Goal: Task Accomplishment & Management: Manage account settings

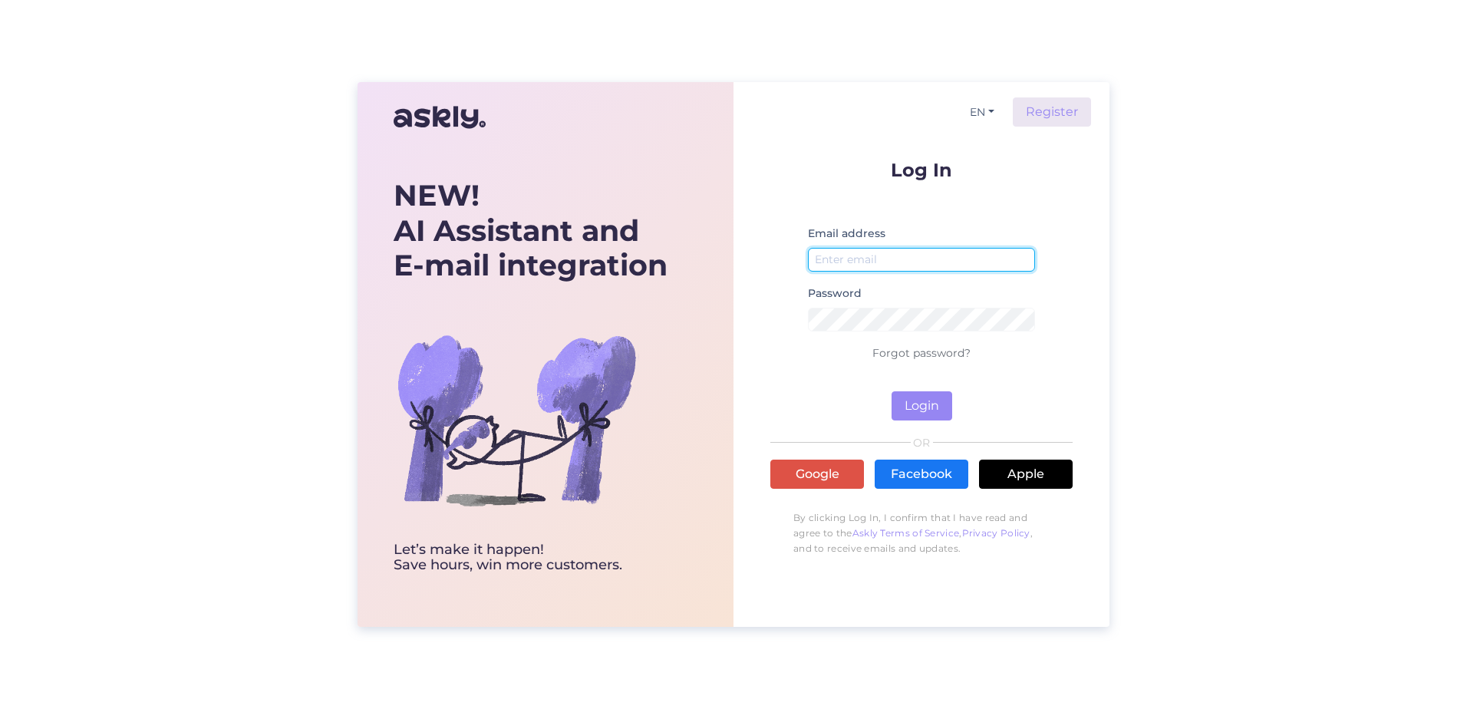
type input "[PERSON_NAME][EMAIL_ADDRESS][PERSON_NAME][DOMAIN_NAME]"
click at [915, 422] on div "Log In Email address [PERSON_NAME][EMAIL_ADDRESS][PERSON_NAME][DOMAIN_NAME] Pas…" at bounding box center [921, 362] width 302 height 404
click at [915, 405] on button "Login" at bounding box center [922, 405] width 61 height 29
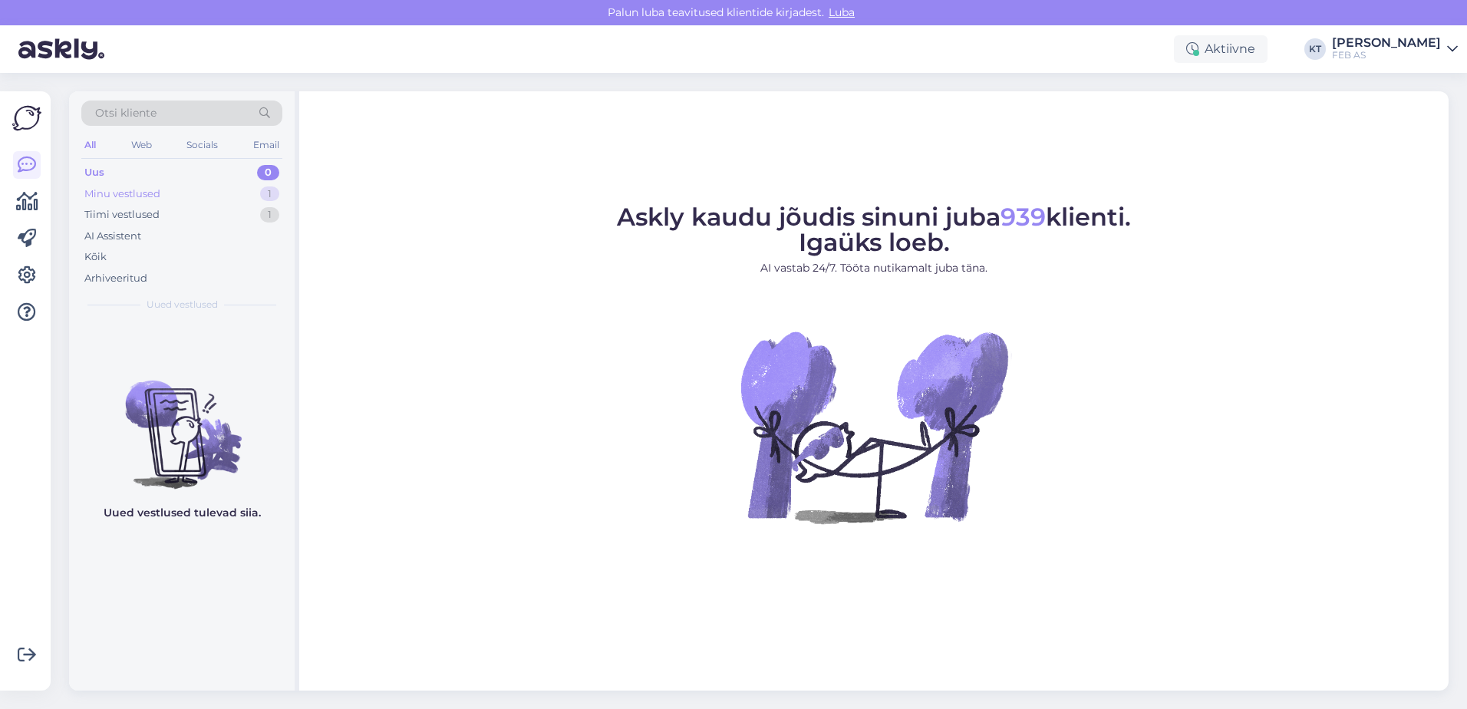
click at [186, 197] on div "Minu vestlused 1" at bounding box center [181, 193] width 201 height 21
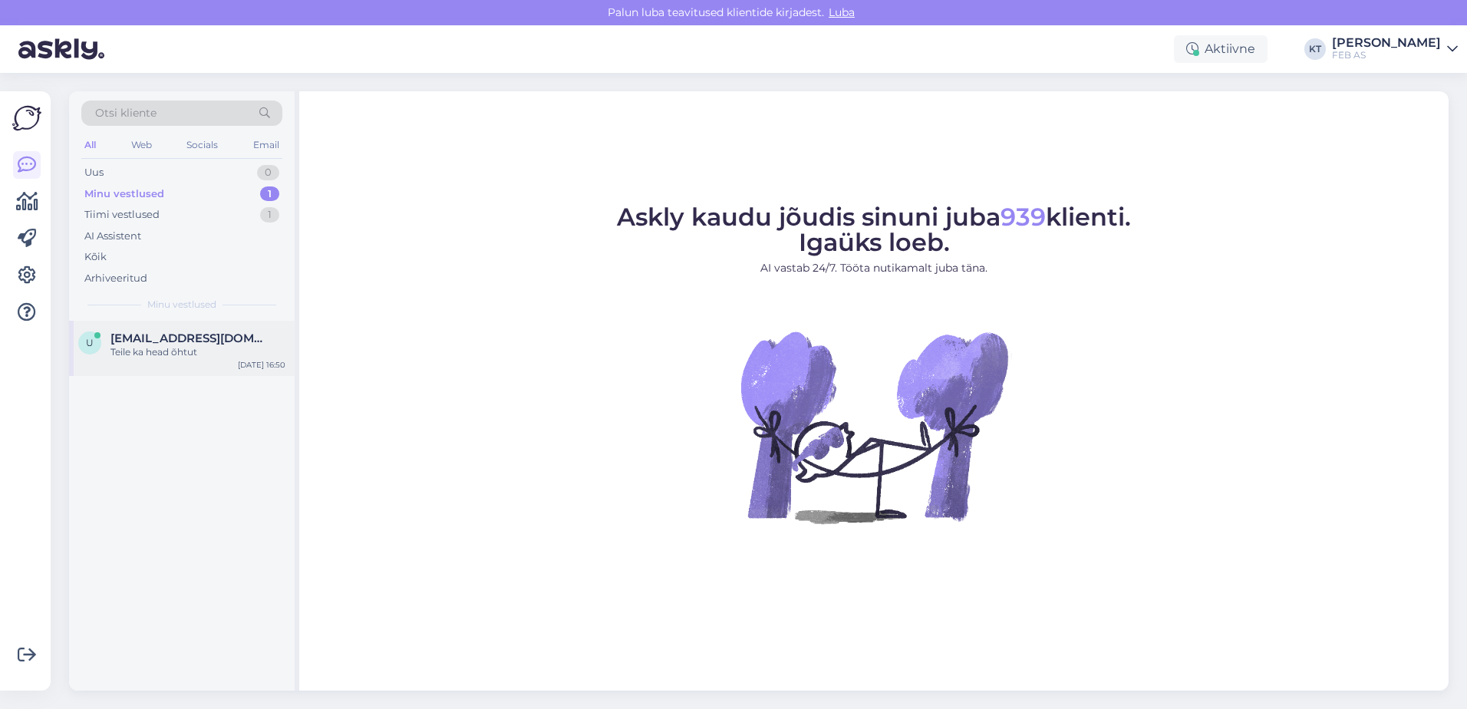
click at [191, 329] on div "u [EMAIL_ADDRESS][DOMAIN_NAME] Teile ka head õhtut [DATE] 16:50" at bounding box center [182, 348] width 226 height 55
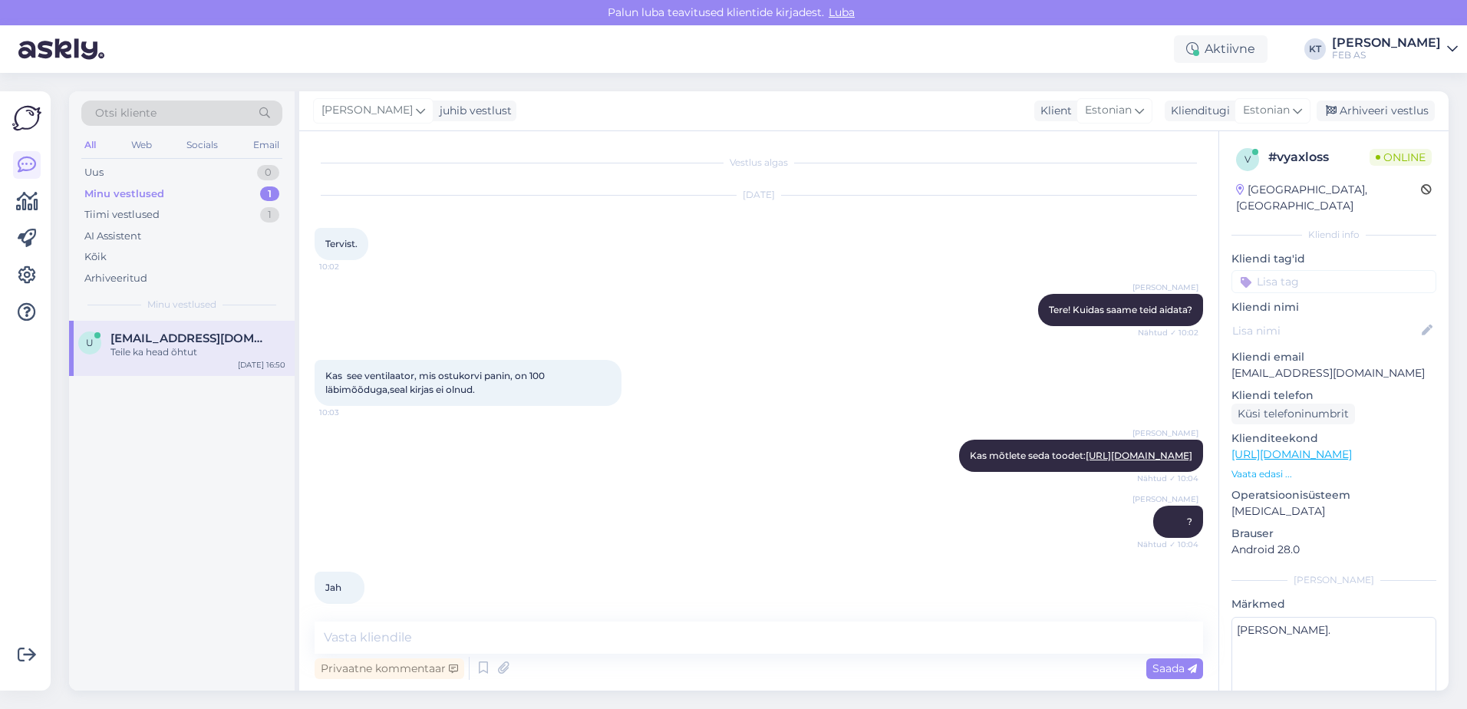
scroll to position [4581, 0]
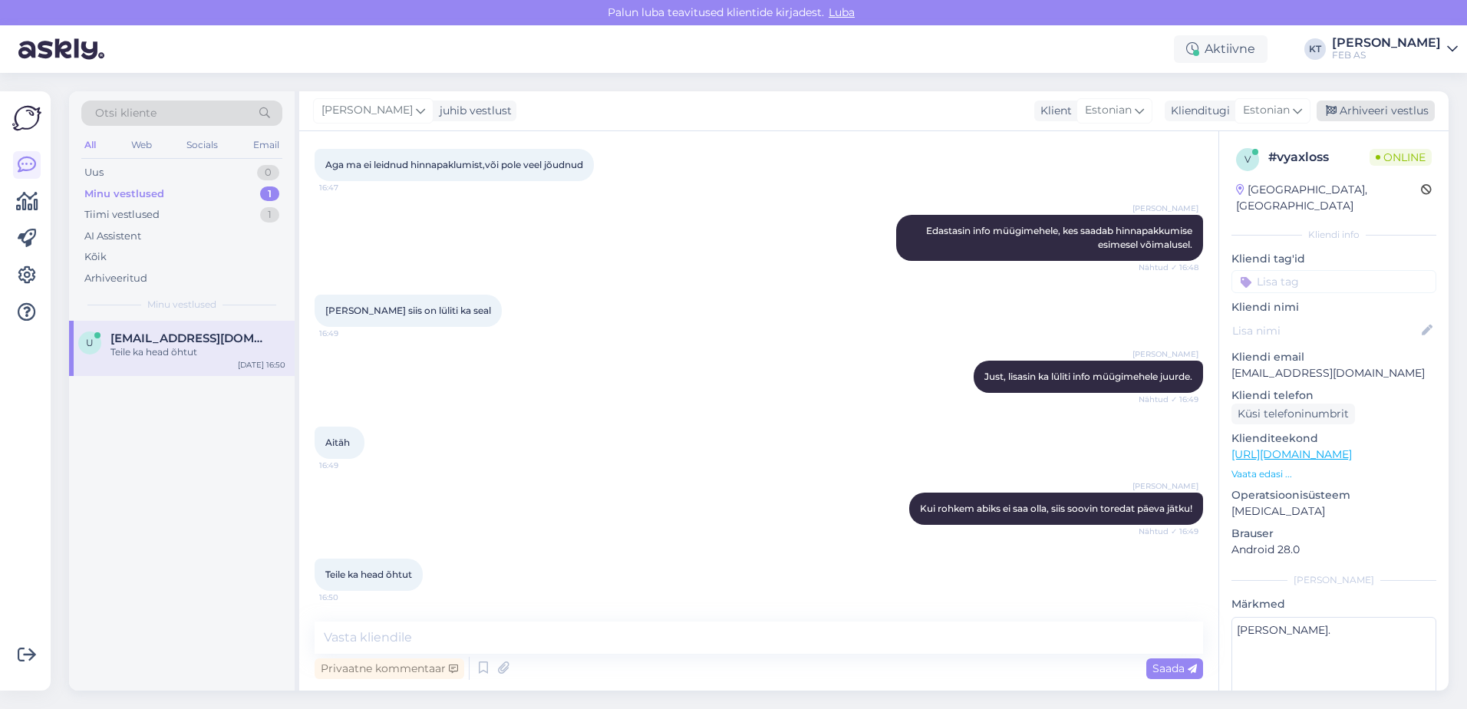
click at [1370, 114] on div "Arhiveeri vestlus" at bounding box center [1376, 111] width 118 height 21
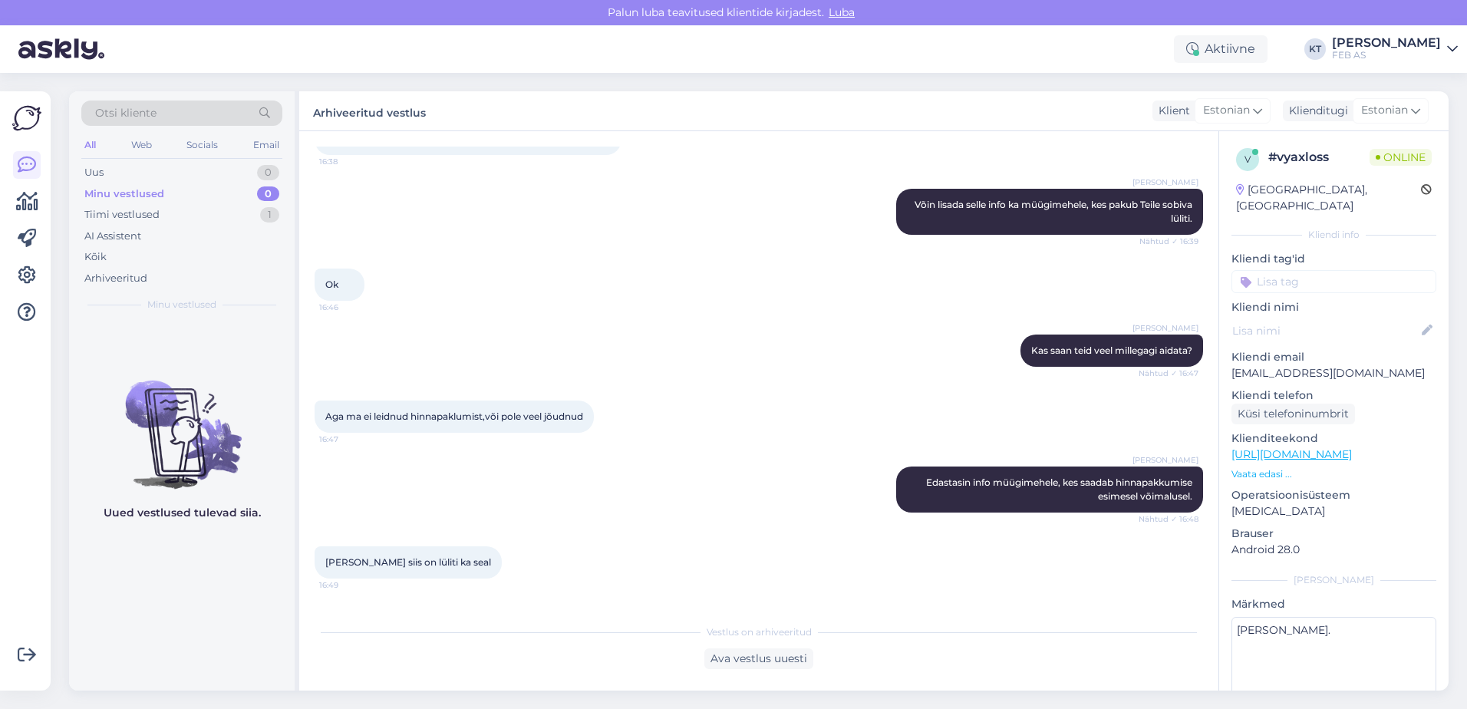
scroll to position [4203, 0]
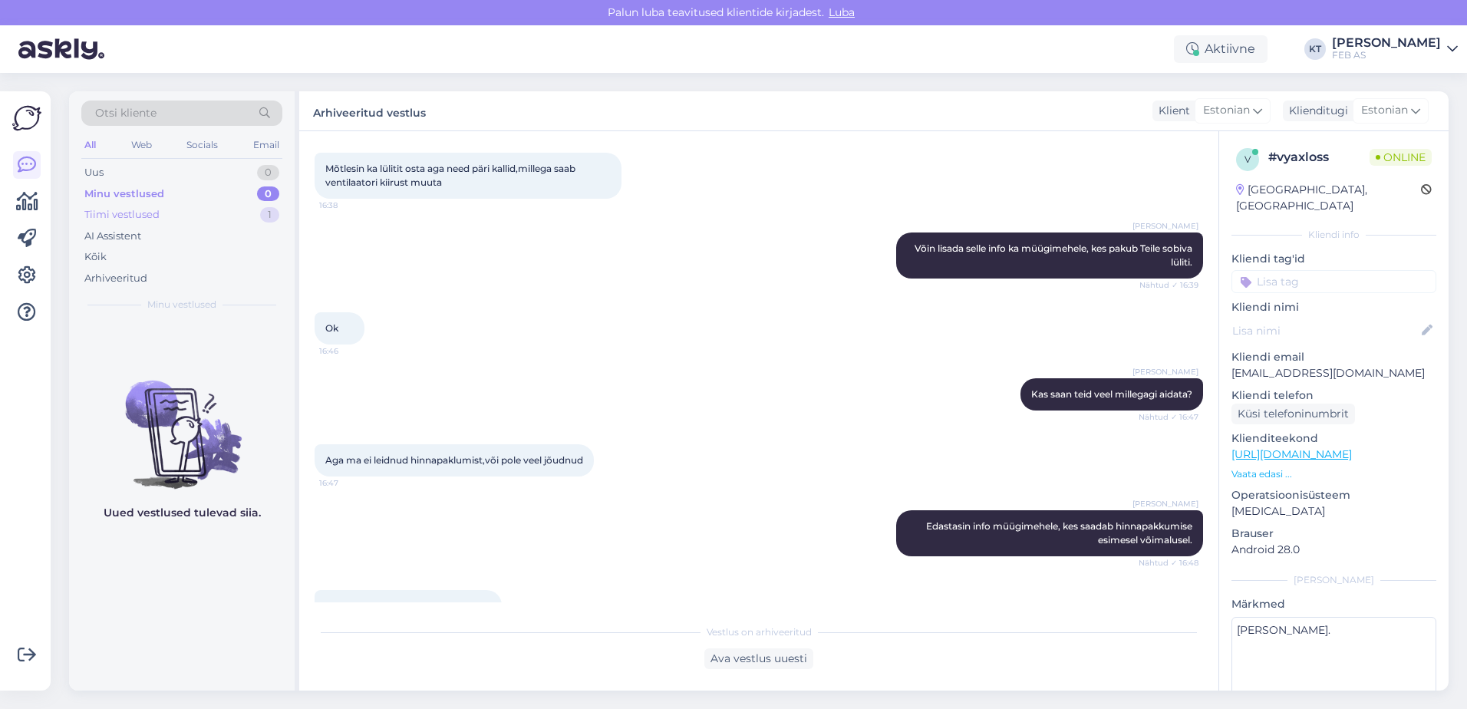
click at [111, 216] on div "Tiimi vestlused" at bounding box center [121, 214] width 75 height 15
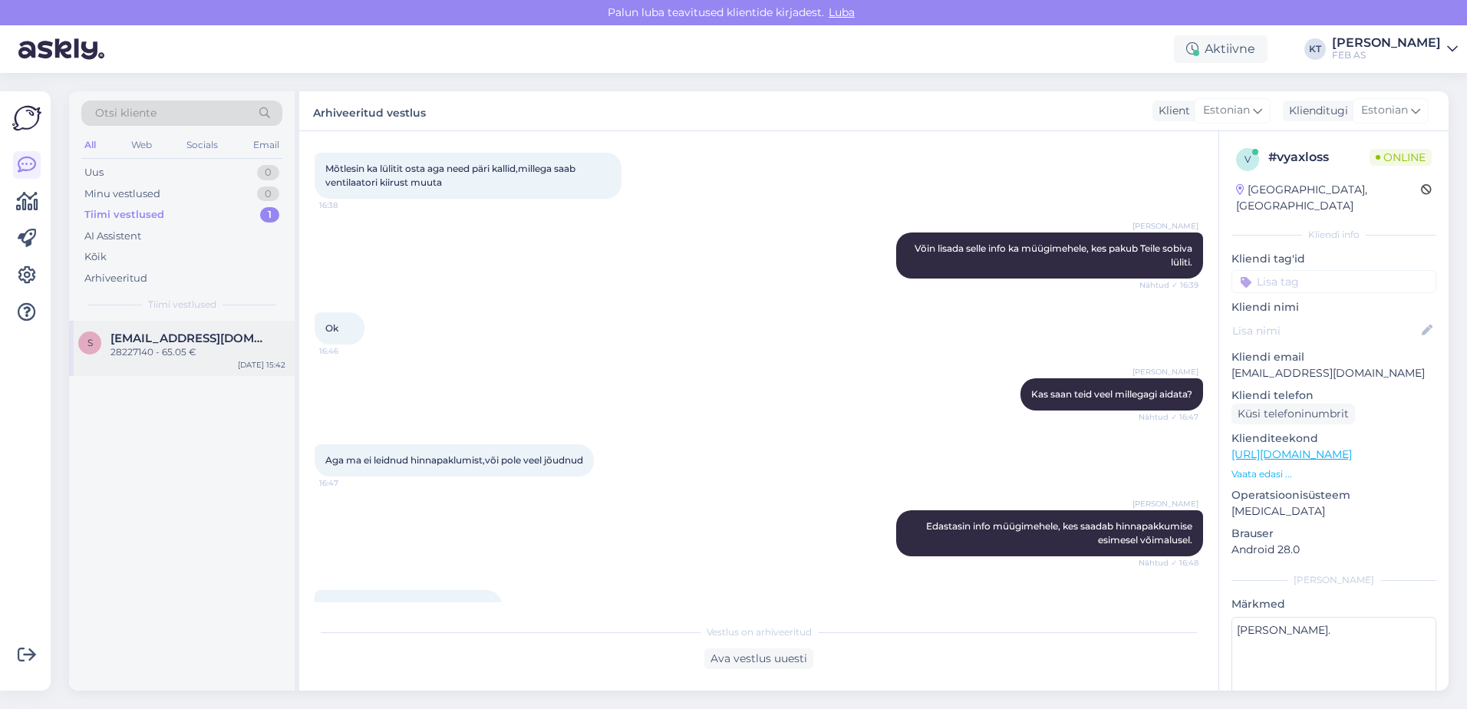
click at [148, 349] on div "28227140 - 65.05 €" at bounding box center [197, 352] width 175 height 14
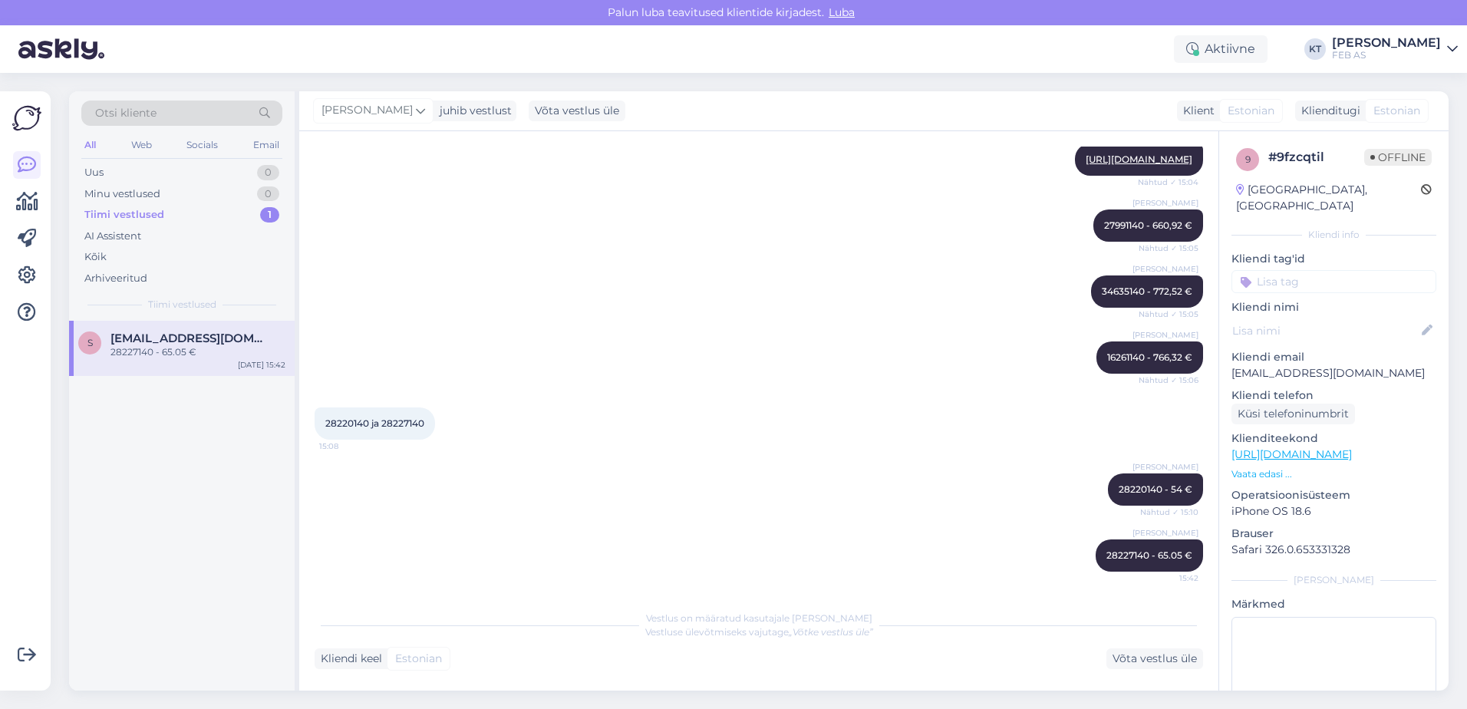
scroll to position [3107, 0]
